Goal: Check status: Check status

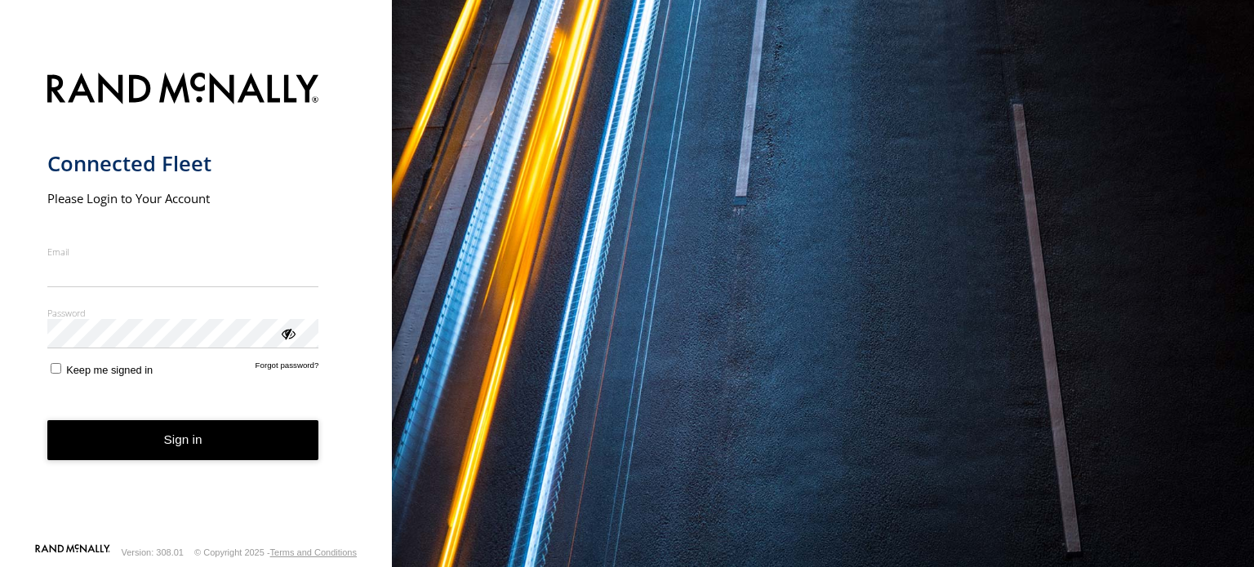
type input "**********"
click at [197, 445] on button "Sign in" at bounding box center [183, 440] width 272 height 40
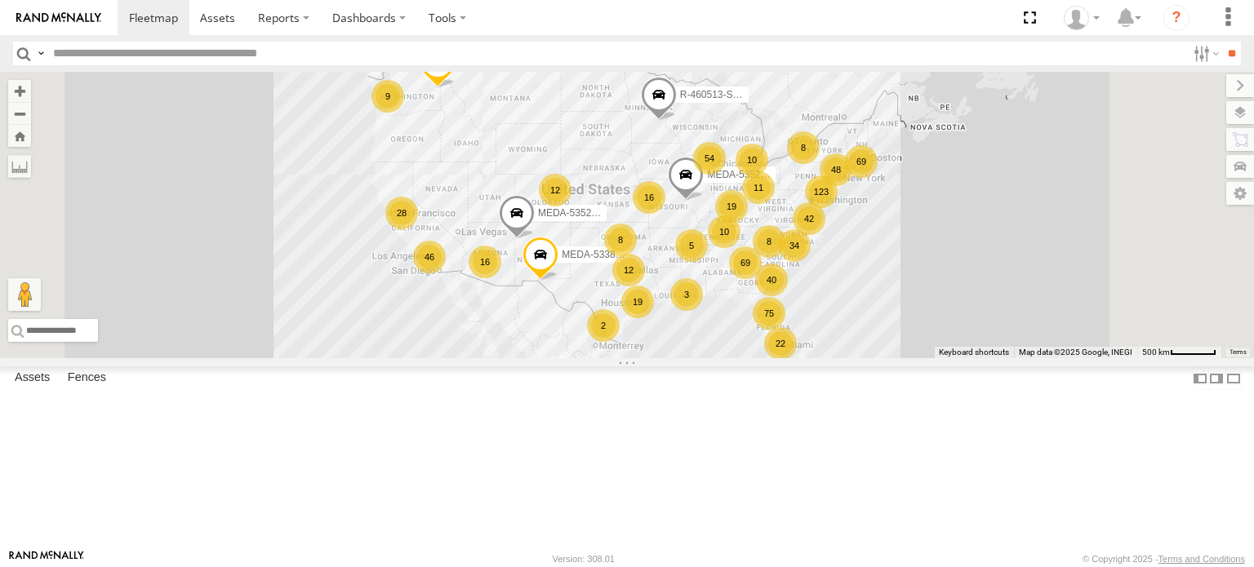
click at [199, 51] on input "text" at bounding box center [616, 54] width 1139 height 24
type input "******"
click at [1222, 42] on input "**" at bounding box center [1231, 54] width 19 height 24
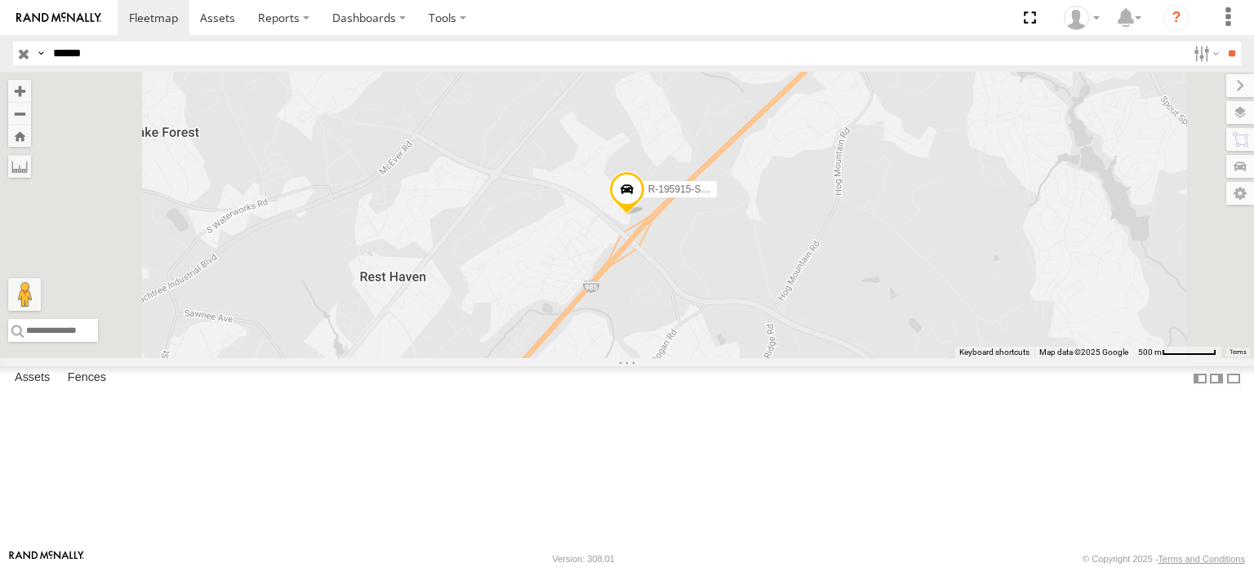
click at [645, 215] on span at bounding box center [627, 193] width 36 height 44
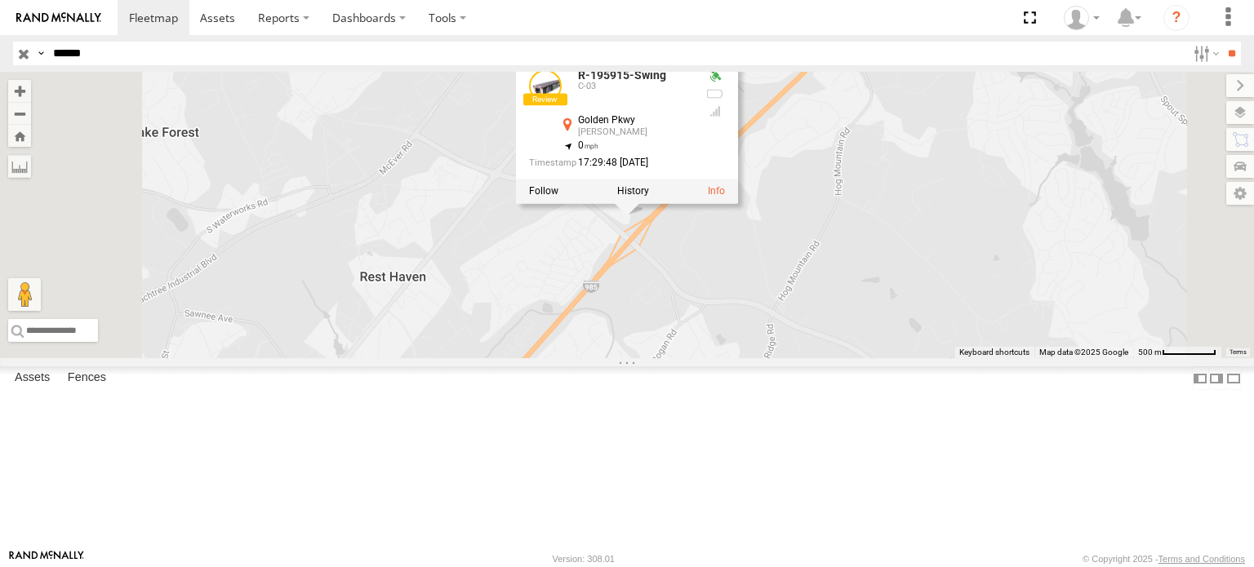
click at [1045, 243] on div "R-195915-Swing R-195915-Swing C-03 Golden Pkwy [PERSON_NAME] 34.14228 , -83.950…" at bounding box center [627, 215] width 1254 height 286
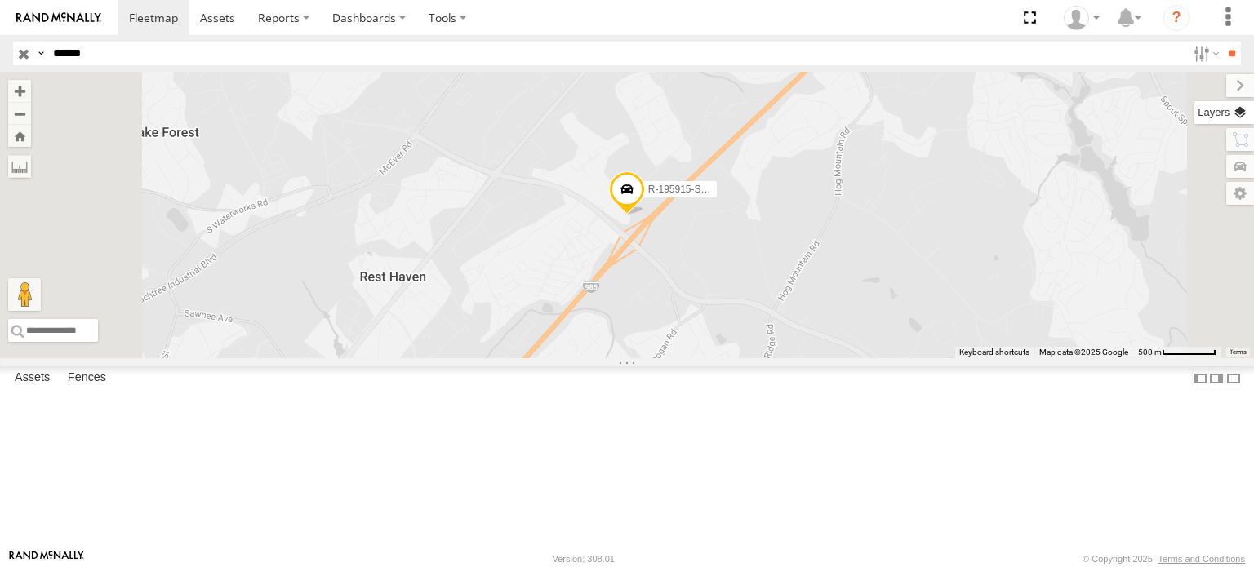
click at [1240, 117] on label at bounding box center [1224, 112] width 60 height 23
click at [0, 0] on span "Overlays" at bounding box center [0, 0] width 0 height 0
click at [0, 0] on span "Basemaps" at bounding box center [0, 0] width 0 height 0
click at [0, 0] on span "Satellite + Roadmap" at bounding box center [0, 0] width 0 height 0
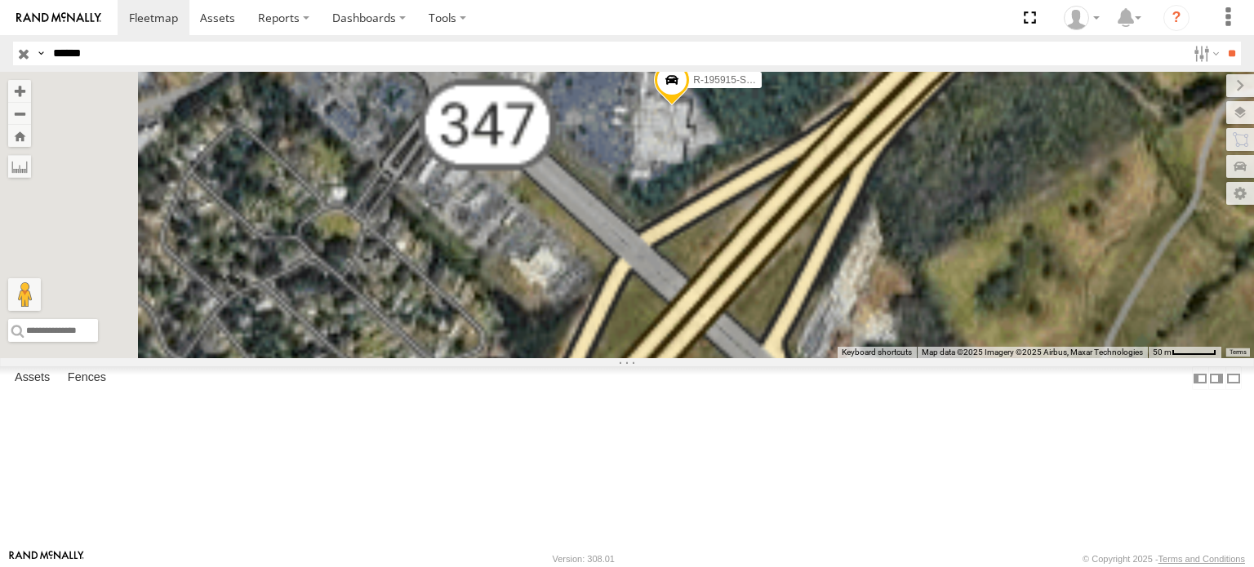
drag, startPoint x: 898, startPoint y: 264, endPoint x: 748, endPoint y: 430, distance: 223.6
click at [748, 358] on div "R-195915-Swing" at bounding box center [627, 215] width 1254 height 286
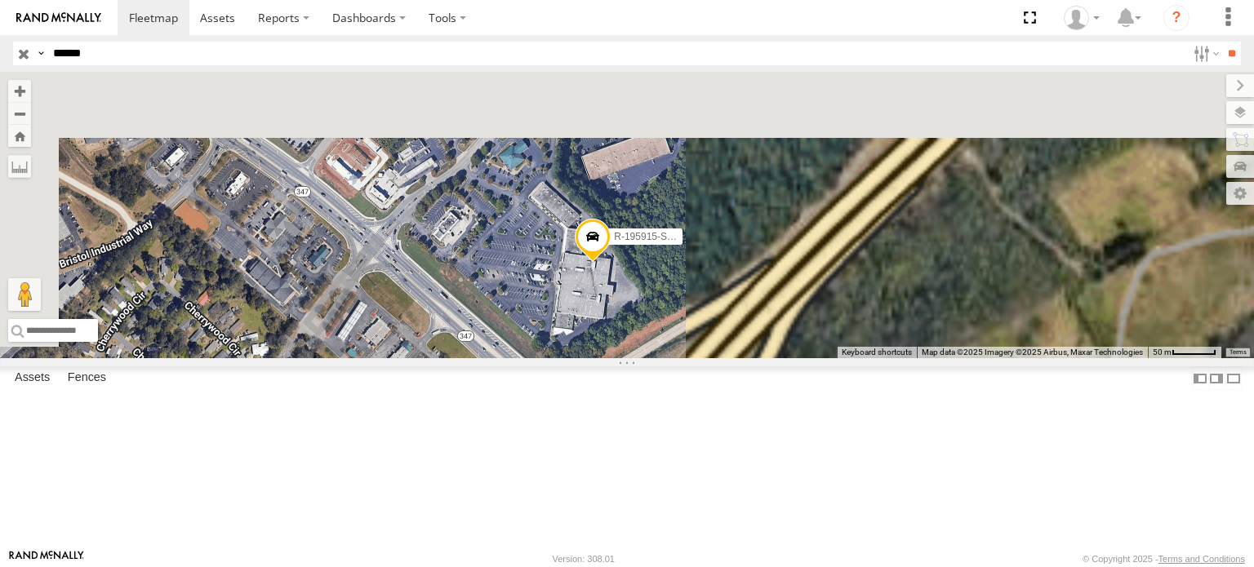
drag, startPoint x: 823, startPoint y: 271, endPoint x: 791, endPoint y: 388, distance: 121.0
click at [791, 358] on div "R-195915-Swing" at bounding box center [627, 215] width 1254 height 286
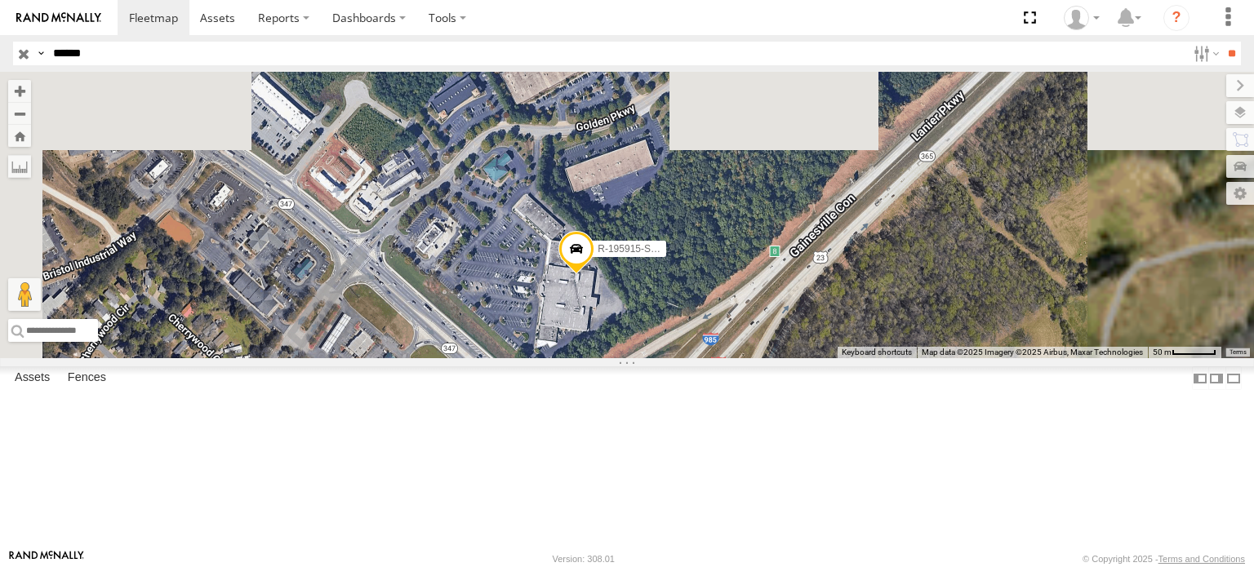
drag, startPoint x: 733, startPoint y: 414, endPoint x: 770, endPoint y: 382, distance: 48.6
click at [770, 358] on div "R-195915-Swing" at bounding box center [627, 215] width 1254 height 286
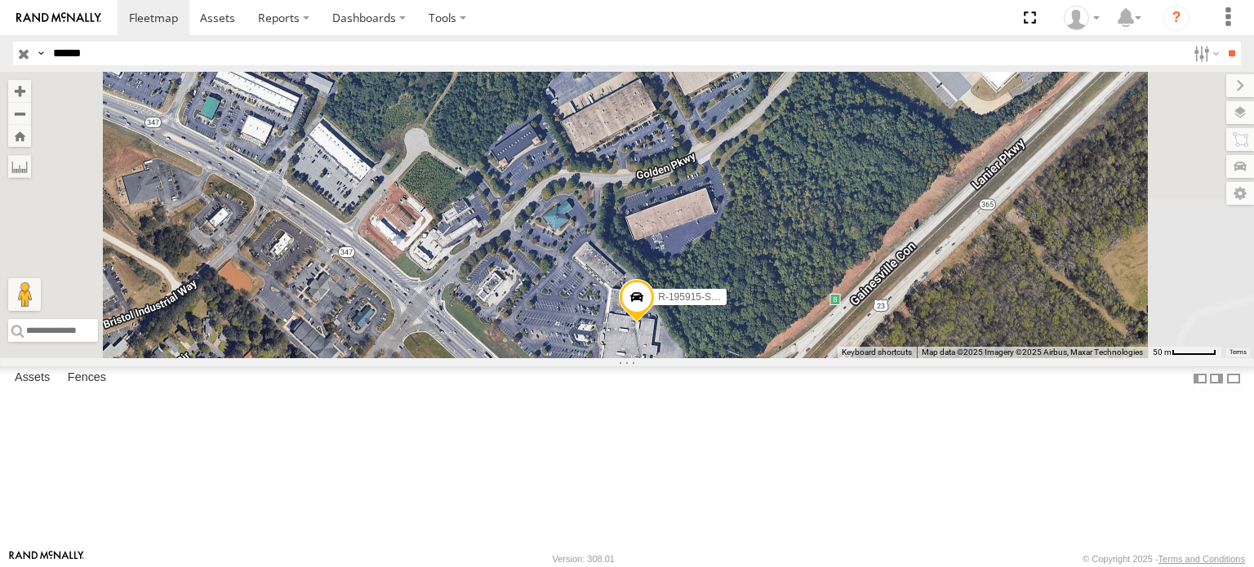
drag, startPoint x: 669, startPoint y: 368, endPoint x: 742, endPoint y: 424, distance: 91.9
click at [742, 358] on div "R-195915-Swing" at bounding box center [627, 215] width 1254 height 286
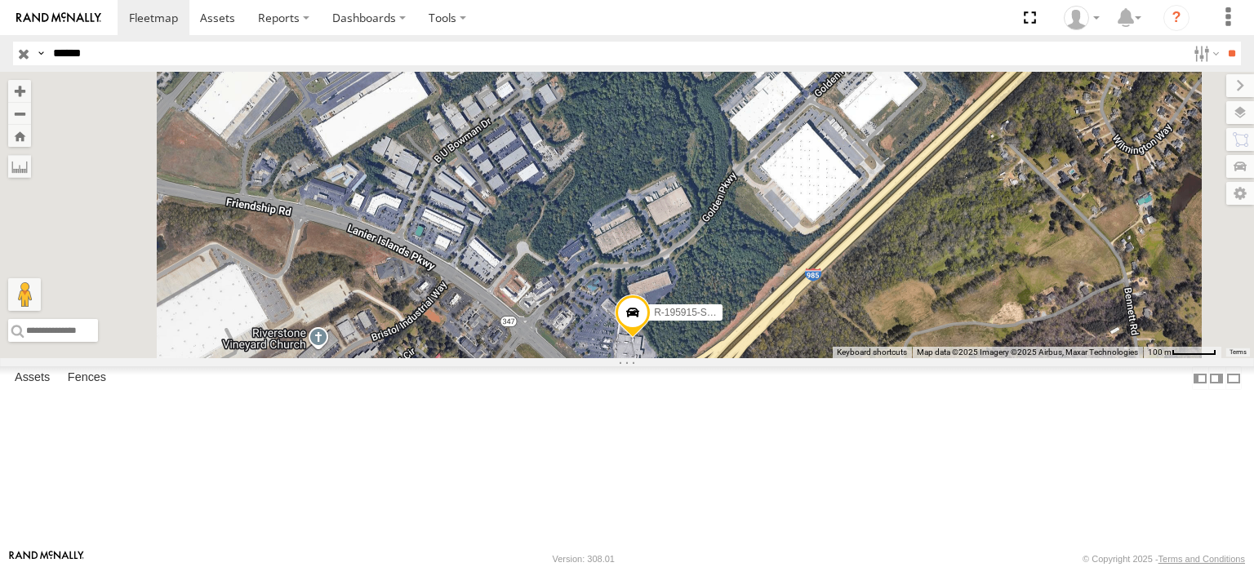
drag, startPoint x: 654, startPoint y: 371, endPoint x: 734, endPoint y: 394, distance: 84.2
click at [734, 358] on div "R-195915-Swing" at bounding box center [627, 215] width 1254 height 286
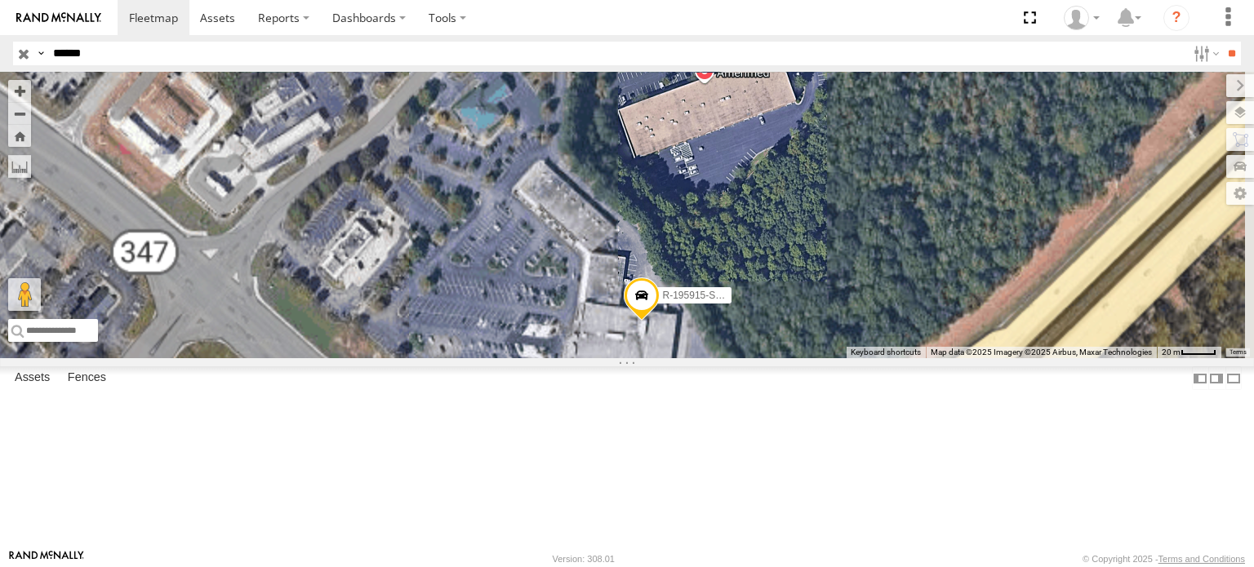
click at [774, 358] on div "R-195915-Swing" at bounding box center [627, 215] width 1254 height 286
